Goal: Task Accomplishment & Management: Complete application form

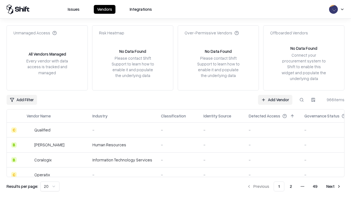
click at [275, 99] on link "Add Vendor" at bounding box center [275, 100] width 34 height 10
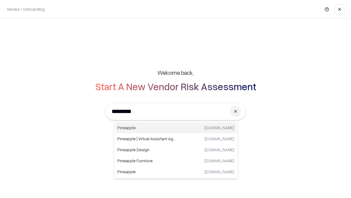
click at [176, 128] on div "Pineapple [DOMAIN_NAME]" at bounding box center [175, 127] width 121 height 11
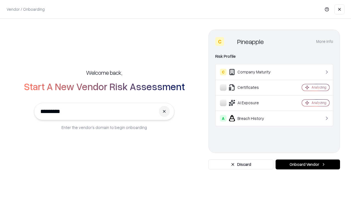
type input "*********"
click at [308, 164] on button "Onboard Vendor" at bounding box center [308, 164] width 64 height 10
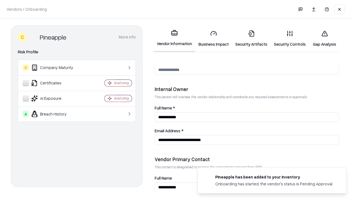
scroll to position [284, 0]
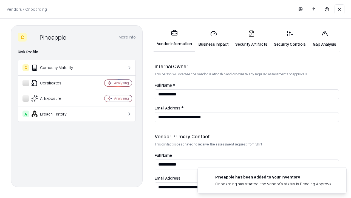
click at [251, 38] on link "Security Artifacts" at bounding box center [251, 39] width 39 height 26
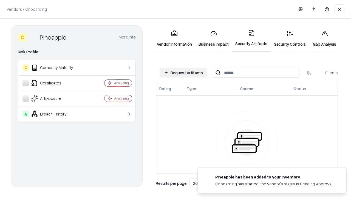
click at [184, 72] on button "Request Artifacts" at bounding box center [184, 72] width 48 height 10
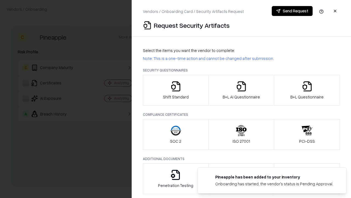
click at [307, 90] on icon "button" at bounding box center [307, 86] width 11 height 11
click at [241, 90] on icon "button" at bounding box center [241, 86] width 11 height 11
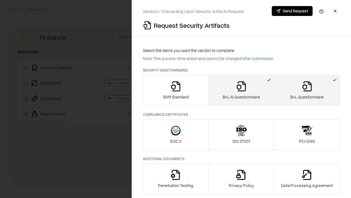
click at [292, 11] on button "Send Request" at bounding box center [292, 11] width 41 height 10
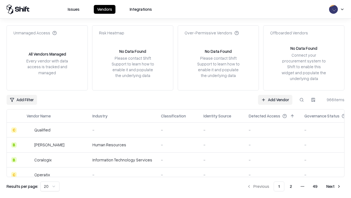
click at [275, 99] on link "Add Vendor" at bounding box center [275, 100] width 34 height 10
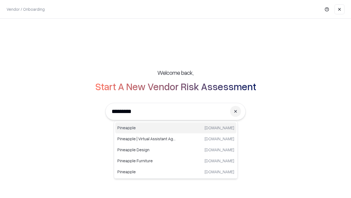
click at [176, 128] on div "Pineapple [DOMAIN_NAME]" at bounding box center [175, 127] width 121 height 11
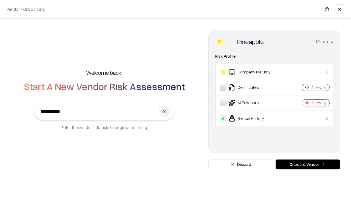
type input "*********"
click at [308, 164] on button "Onboard Vendor" at bounding box center [308, 164] width 64 height 10
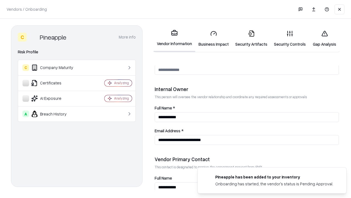
scroll to position [284, 0]
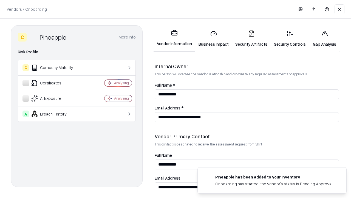
click at [325, 38] on link "Gap Analysis" at bounding box center [324, 39] width 31 height 26
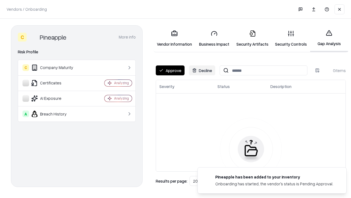
click at [170, 70] on button "Approve" at bounding box center [170, 70] width 29 height 10
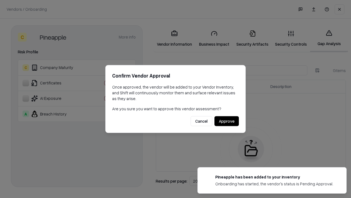
click at [227, 121] on button "Approve" at bounding box center [227, 121] width 24 height 10
